Goal: Transaction & Acquisition: Subscribe to service/newsletter

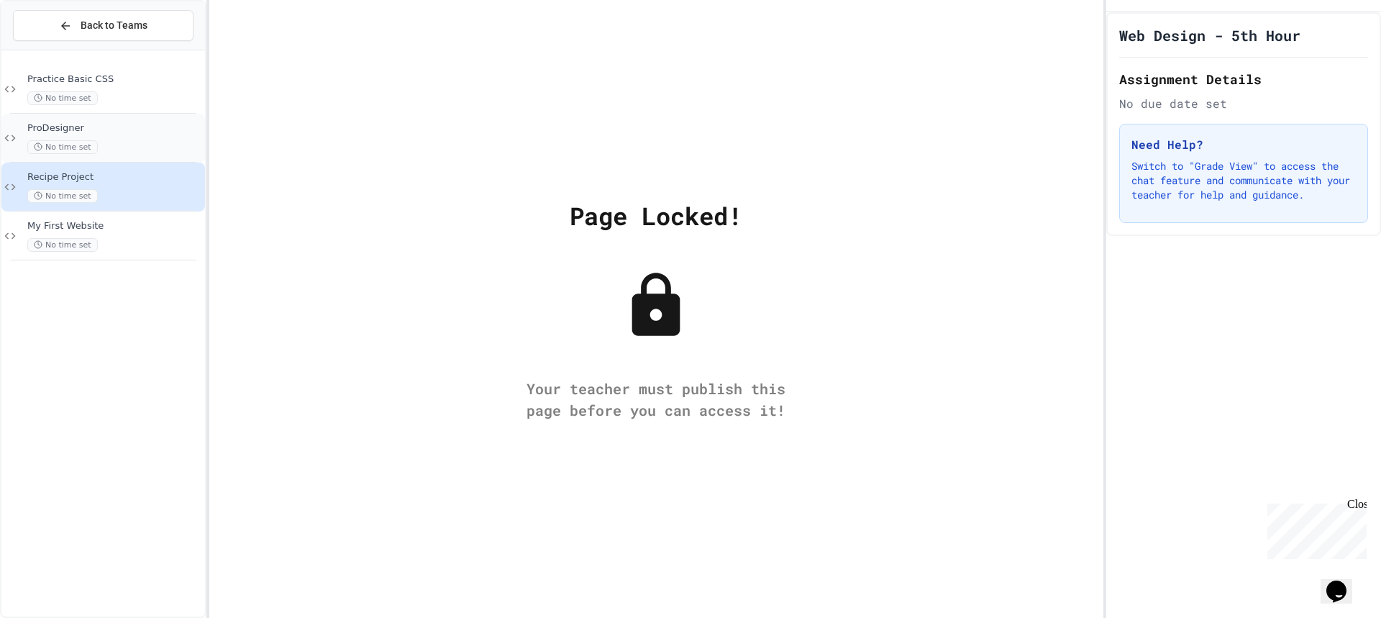
click at [77, 127] on span "ProDesigner" at bounding box center [114, 128] width 175 height 12
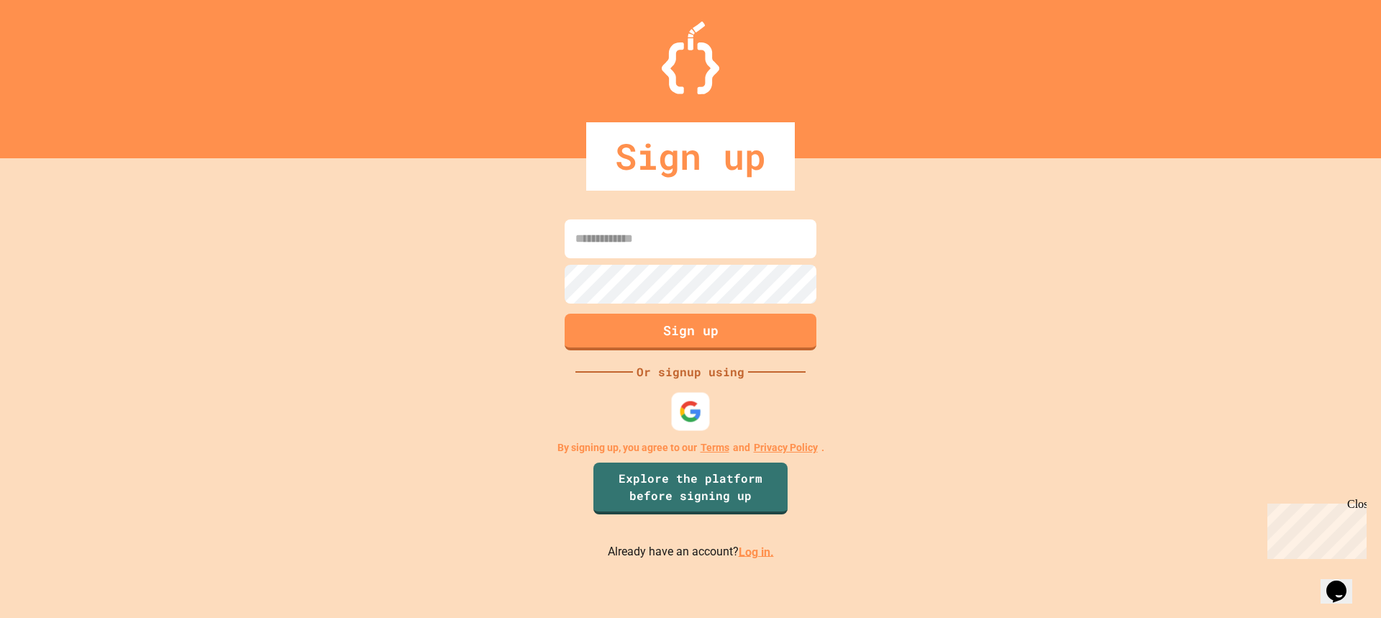
click at [690, 405] on img at bounding box center [690, 411] width 23 height 23
